Goal: Find specific page/section: Find specific page/section

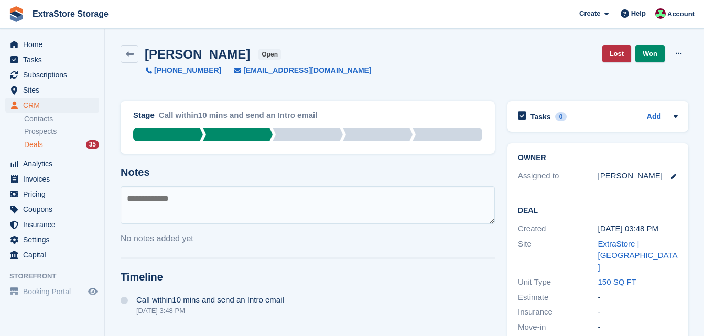
drag, startPoint x: 0, startPoint y: 0, endPoint x: 356, endPoint y: 162, distance: 391.0
click at [356, 162] on div "Stage Call within10 mins and send an Intro email Qualified Call within10 mins a…" at bounding box center [307, 312] width 387 height 435
click at [54, 179] on span "Invoices" at bounding box center [54, 179] width 63 height 15
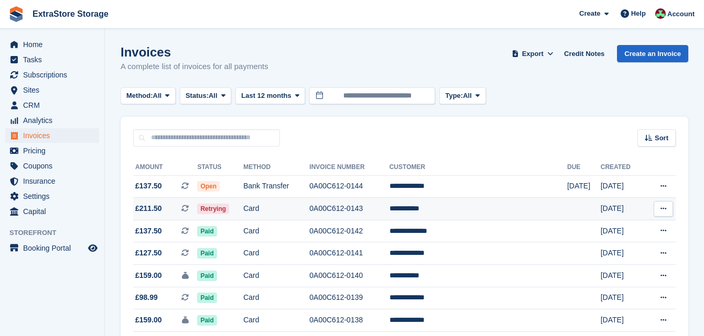
click at [274, 211] on td "Card" at bounding box center [276, 209] width 66 height 23
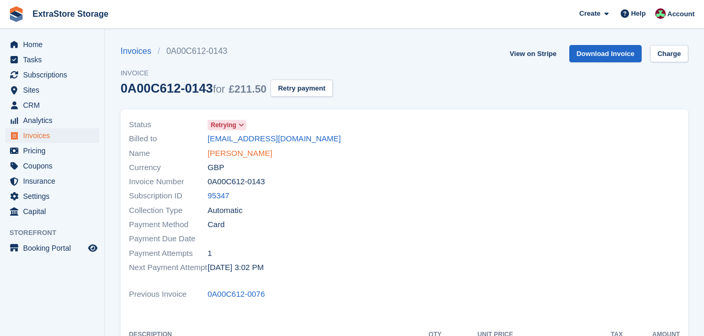
click at [221, 155] on link "[PERSON_NAME]" at bounding box center [239, 154] width 64 height 12
